Goal: Task Accomplishment & Management: Use online tool/utility

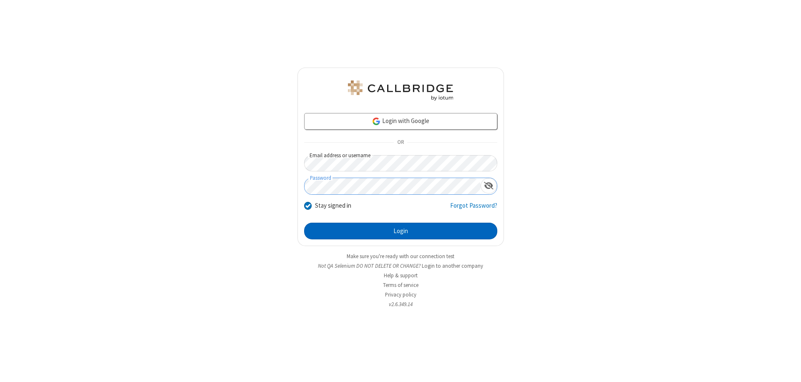
click at [401, 231] on button "Login" at bounding box center [400, 231] width 193 height 17
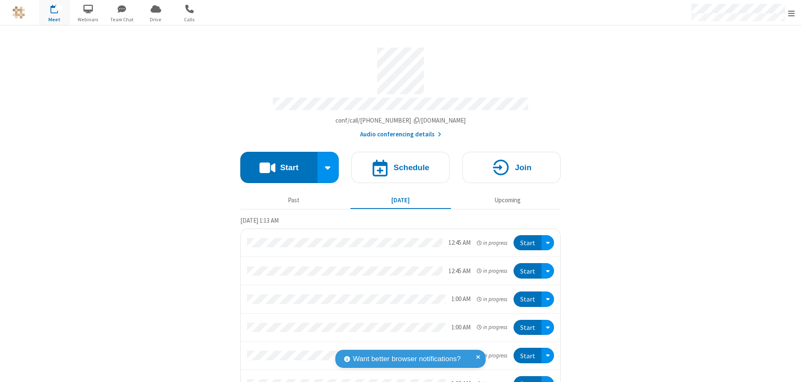
click at [275, 164] on button "Start" at bounding box center [278, 167] width 77 height 31
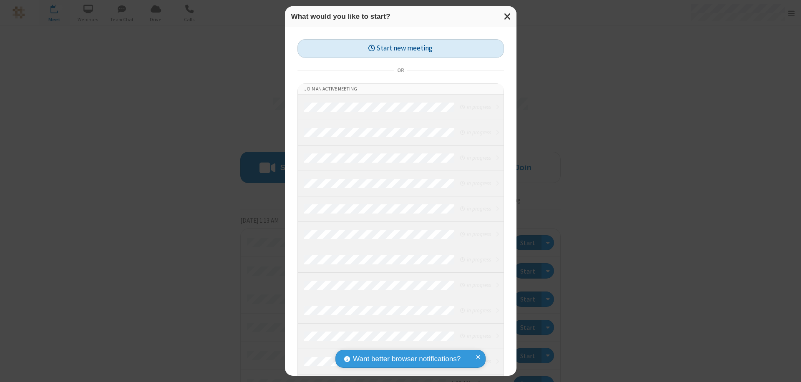
click at [401, 48] on button "Start new meeting" at bounding box center [400, 48] width 207 height 19
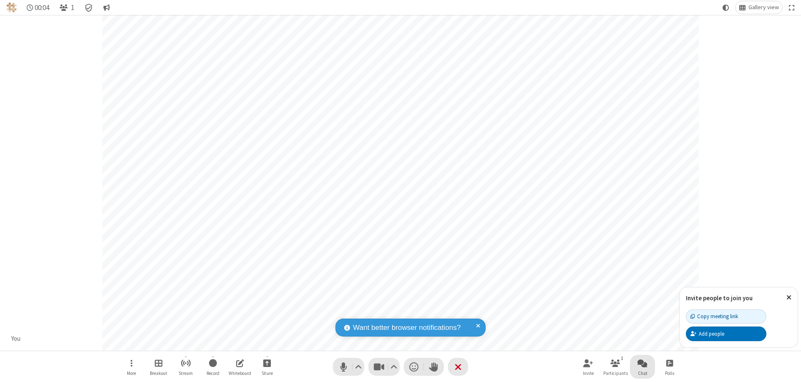
click at [643, 363] on span "Open chat" at bounding box center [643, 363] width 10 height 10
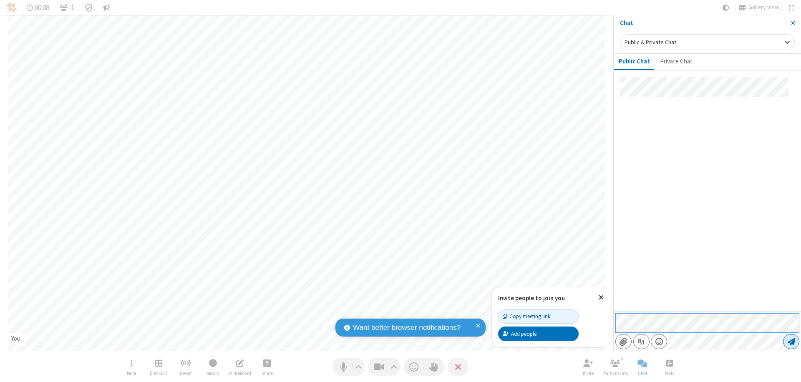
click at [791, 342] on span "Send message" at bounding box center [792, 342] width 8 height 8
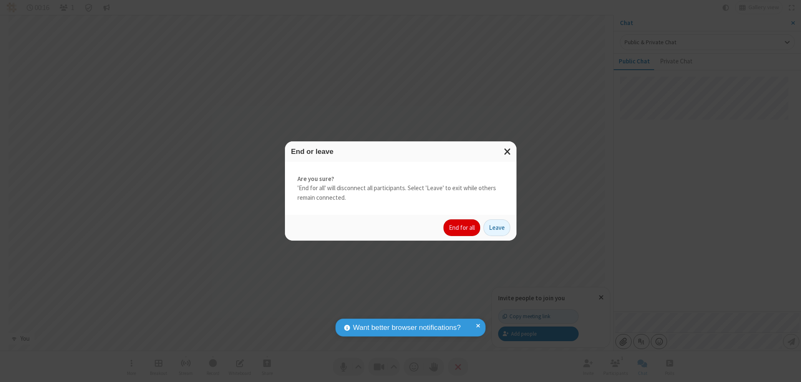
click at [462, 228] on button "End for all" at bounding box center [462, 227] width 37 height 17
